Goal: Find specific page/section: Find specific page/section

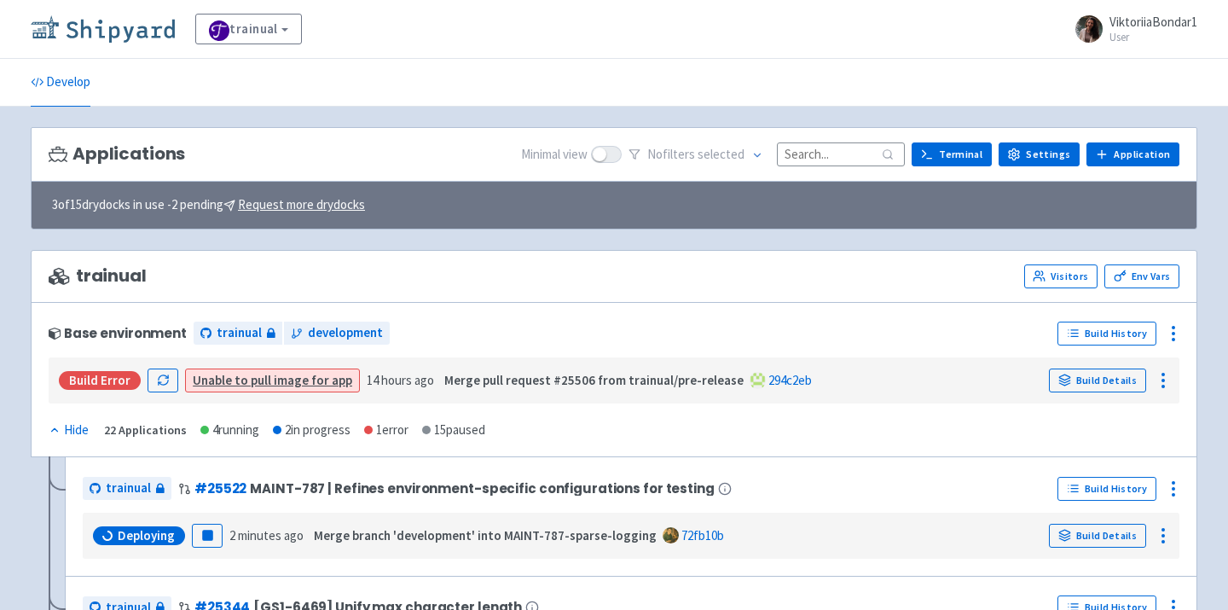
click at [107, 32] on img at bounding box center [103, 28] width 144 height 27
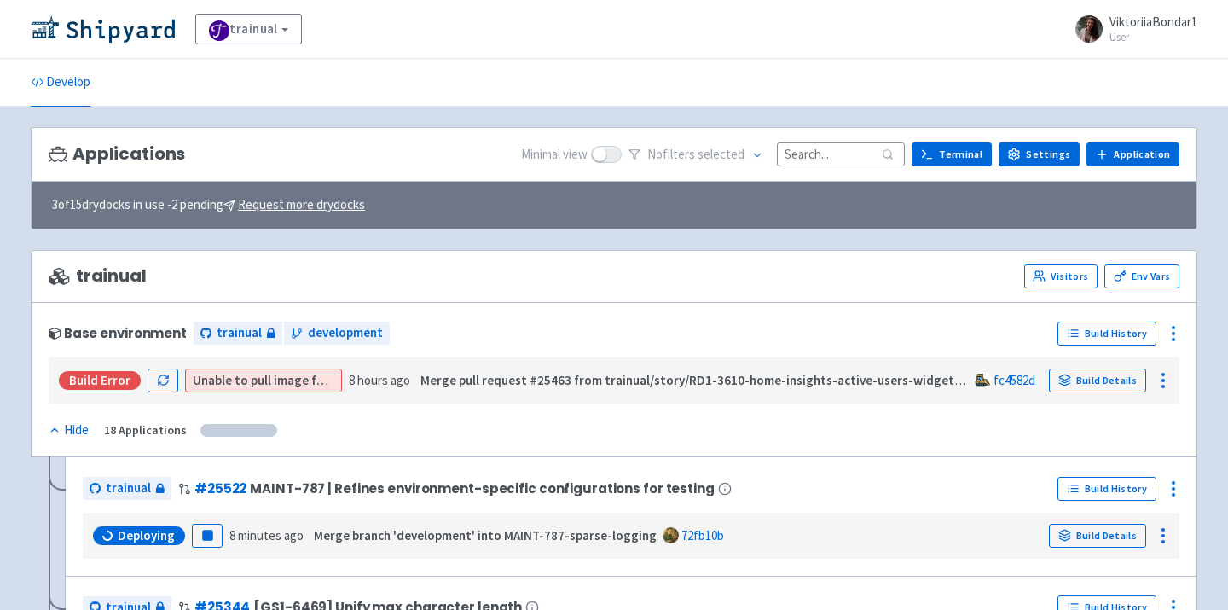
click at [844, 154] on input at bounding box center [841, 153] width 128 height 23
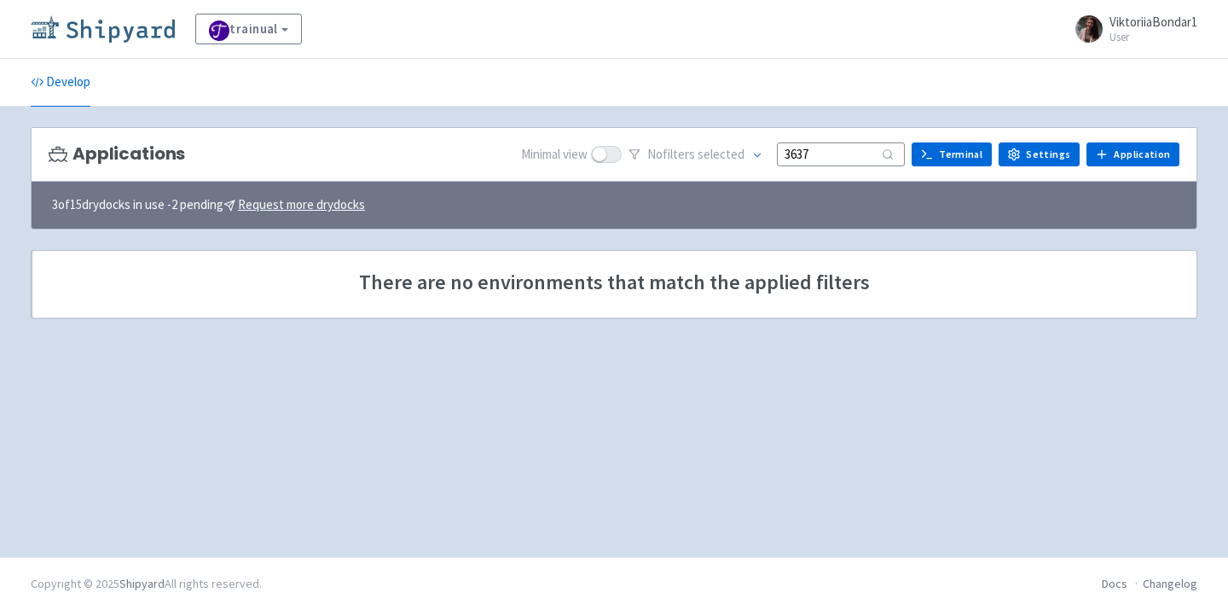
type input "3637"
click at [124, 29] on img at bounding box center [103, 28] width 144 height 27
